Goal: Task Accomplishment & Management: Complete application form

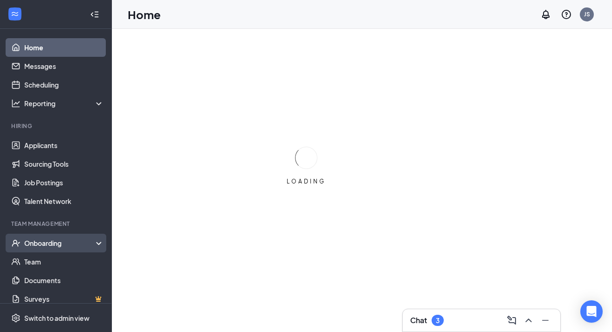
click at [50, 242] on div "Onboarding" at bounding box center [60, 243] width 72 height 9
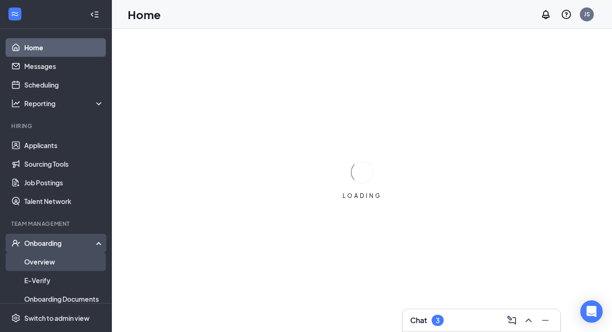
click at [51, 263] on link "Overview" at bounding box center [64, 262] width 80 height 19
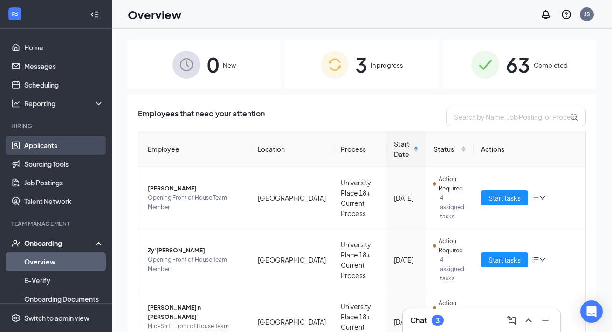
click at [62, 140] on link "Applicants" at bounding box center [64, 145] width 80 height 19
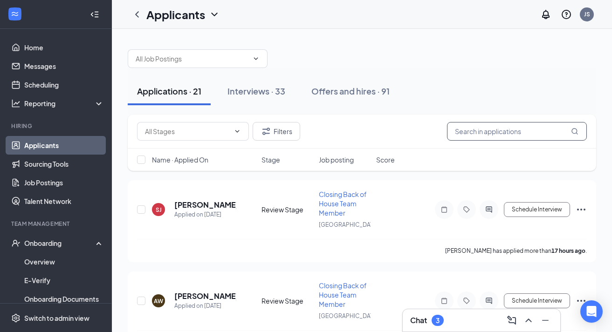
click at [488, 133] on input "text" at bounding box center [517, 131] width 140 height 19
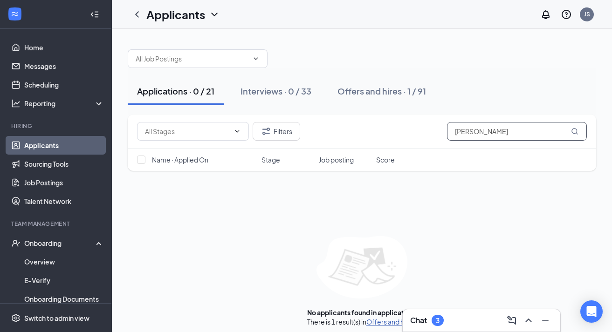
type input "[PERSON_NAME]"
click at [386, 320] on link "Offers and hires" at bounding box center [391, 322] width 49 height 8
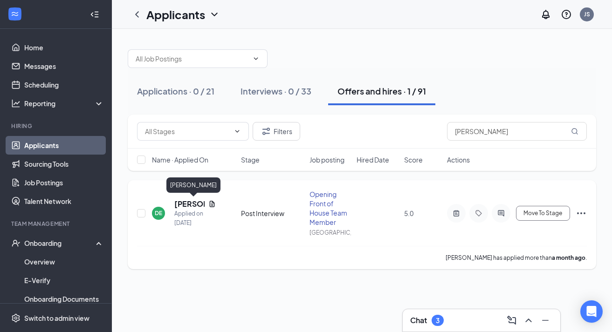
click at [184, 205] on h5 "[PERSON_NAME]" at bounding box center [189, 204] width 30 height 10
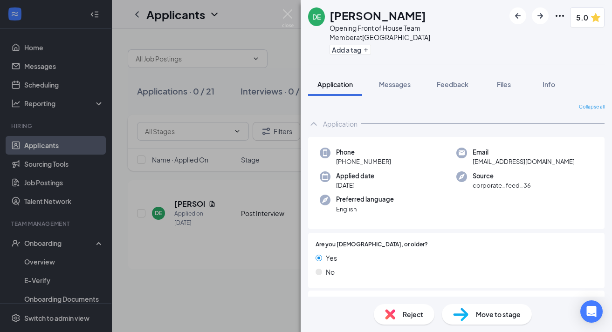
click at [501, 316] on span "Move to stage" at bounding box center [498, 315] width 45 height 10
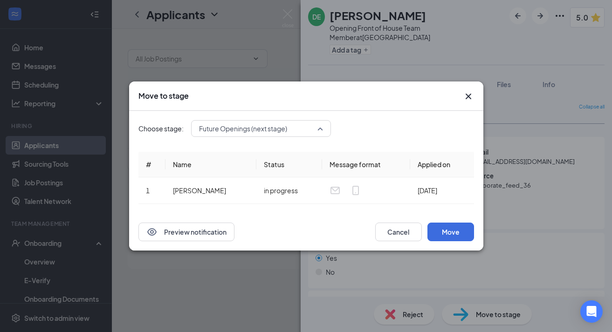
click at [319, 134] on span "Future Openings (next stage)" at bounding box center [261, 129] width 124 height 14
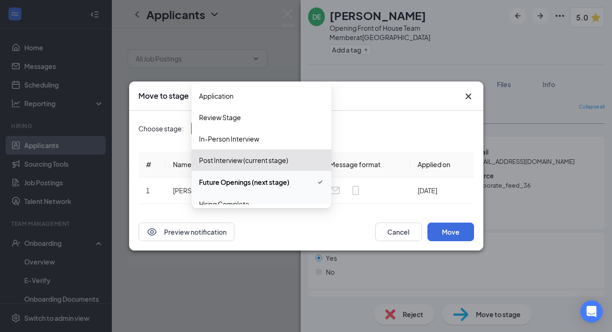
click at [277, 199] on span "Hiring Complete" at bounding box center [261, 204] width 125 height 10
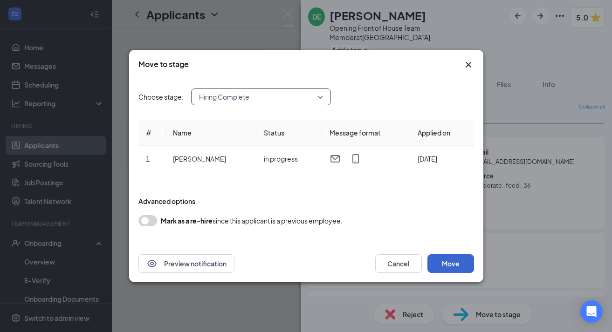
click at [451, 265] on button "Move" at bounding box center [451, 264] width 47 height 19
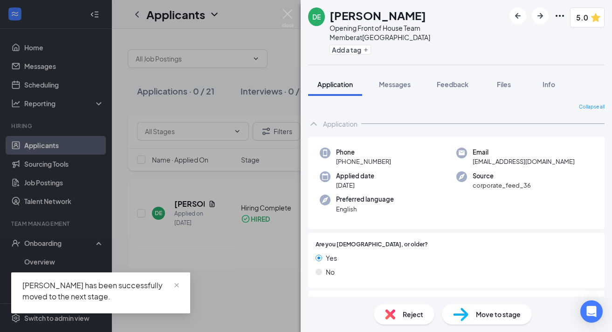
click at [48, 241] on div "DE [PERSON_NAME] Opening Front of House Team Member at [GEOGRAPHIC_DATA] Add a …" at bounding box center [306, 166] width 612 height 332
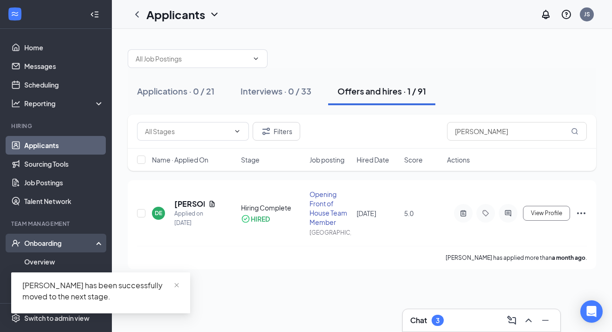
click at [63, 244] on div "Onboarding" at bounding box center [60, 243] width 72 height 9
click at [62, 247] on div "Onboarding" at bounding box center [60, 243] width 72 height 9
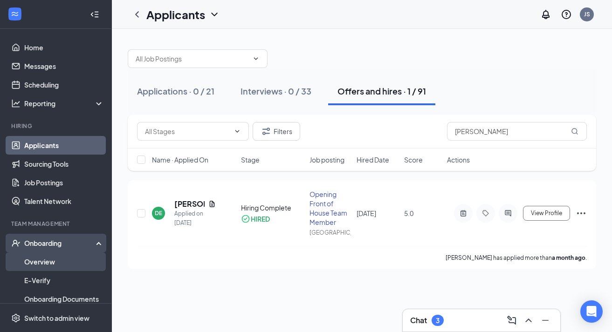
click at [53, 263] on link "Overview" at bounding box center [64, 262] width 80 height 19
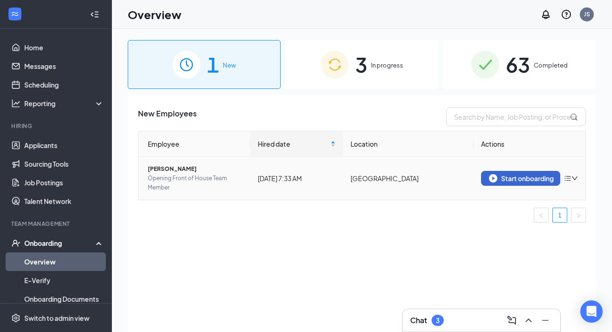
click at [527, 179] on div "Start onboarding" at bounding box center [520, 178] width 63 height 8
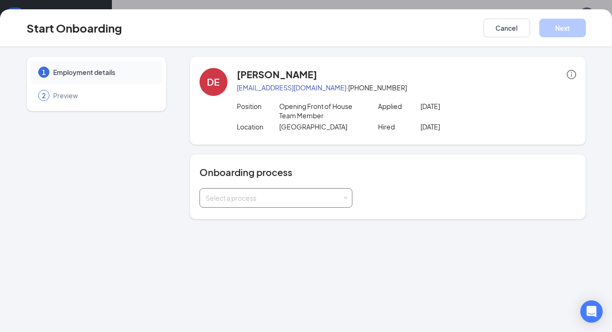
click at [344, 202] on div "Select a process" at bounding box center [276, 198] width 141 height 19
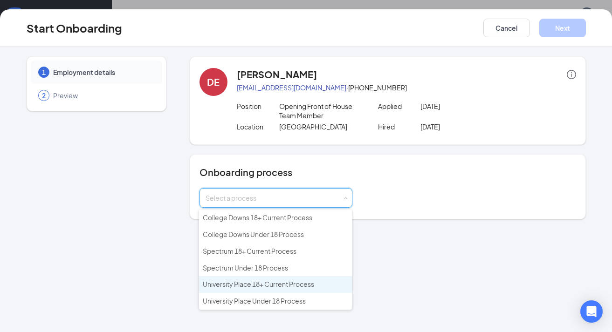
click at [270, 287] on li "University Place 18+ Current Process" at bounding box center [275, 285] width 153 height 17
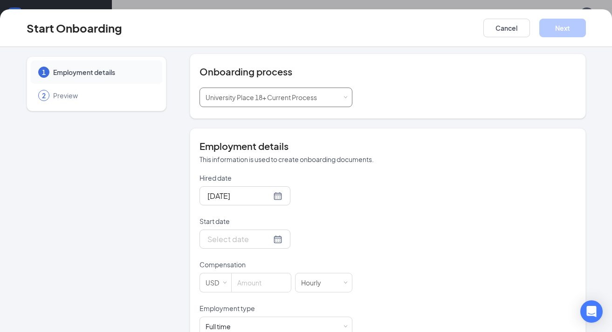
scroll to position [104, 0]
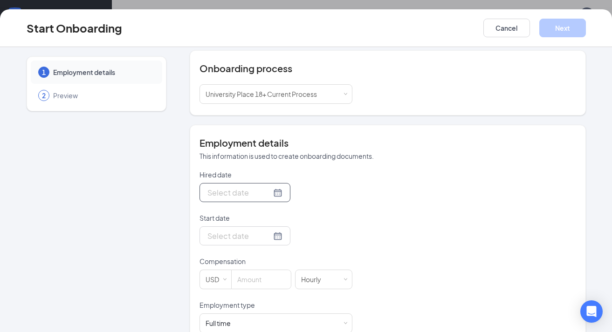
click at [274, 194] on div at bounding box center [245, 193] width 75 height 12
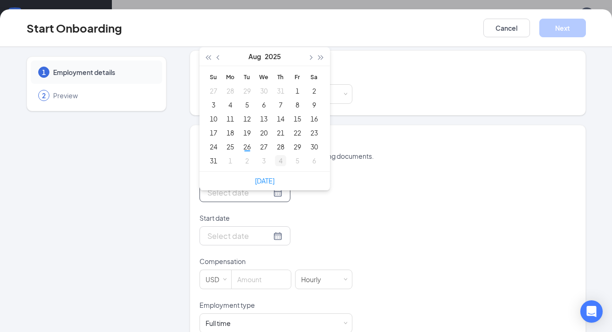
type input "[DATE]"
click at [297, 132] on div "22" at bounding box center [297, 132] width 11 height 11
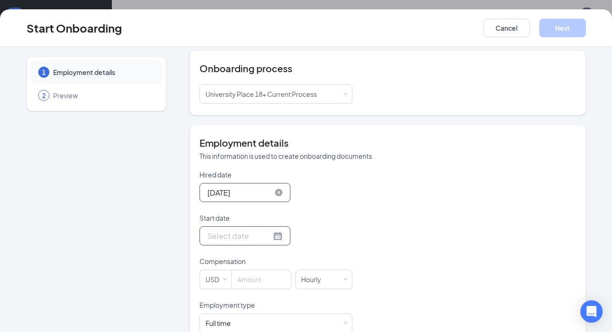
click at [274, 240] on div at bounding box center [245, 236] width 75 height 12
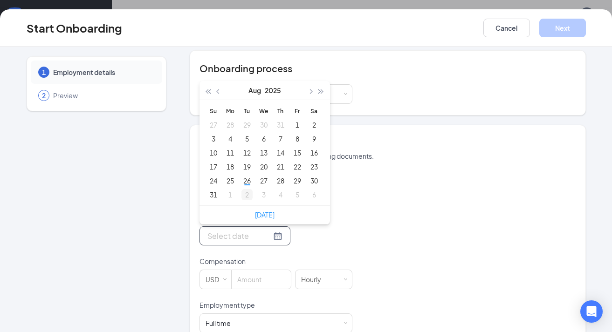
type input "[DATE]"
click at [248, 196] on div "2" at bounding box center [247, 194] width 11 height 11
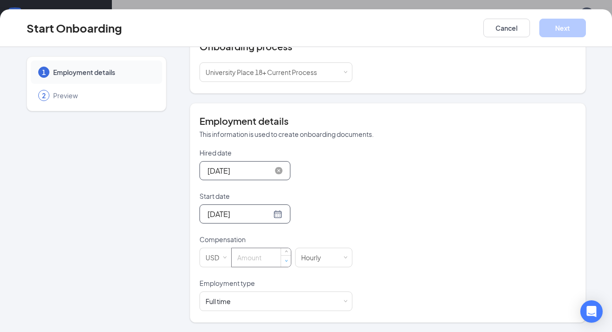
scroll to position [126, 0]
click at [263, 254] on input at bounding box center [261, 258] width 59 height 19
type input "13"
click at [332, 310] on div "Full time Works 30+ hours per week and is reasonably expected to work" at bounding box center [276, 301] width 141 height 19
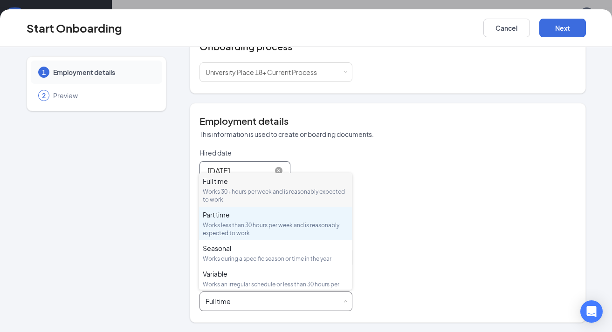
click at [295, 222] on div "Works less than 30 hours per week and is reasonably expected to work" at bounding box center [275, 230] width 145 height 16
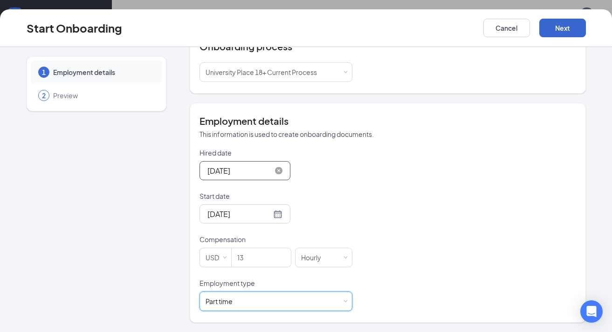
click at [573, 31] on button "Next" at bounding box center [563, 28] width 47 height 19
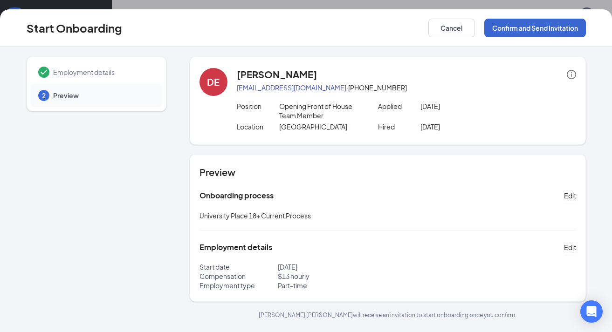
scroll to position [0, 0]
click at [537, 30] on button "Confirm and Send Invitation" at bounding box center [536, 28] width 102 height 19
